Goal: Check status: Check status

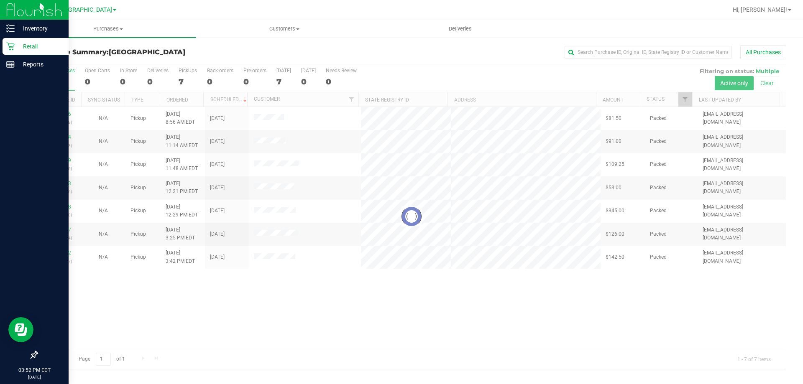
click at [41, 46] on p "Retail" at bounding box center [40, 46] width 50 height 10
click at [34, 48] on p "Retail" at bounding box center [40, 46] width 50 height 10
